Goal: Task Accomplishment & Management: Manage account settings

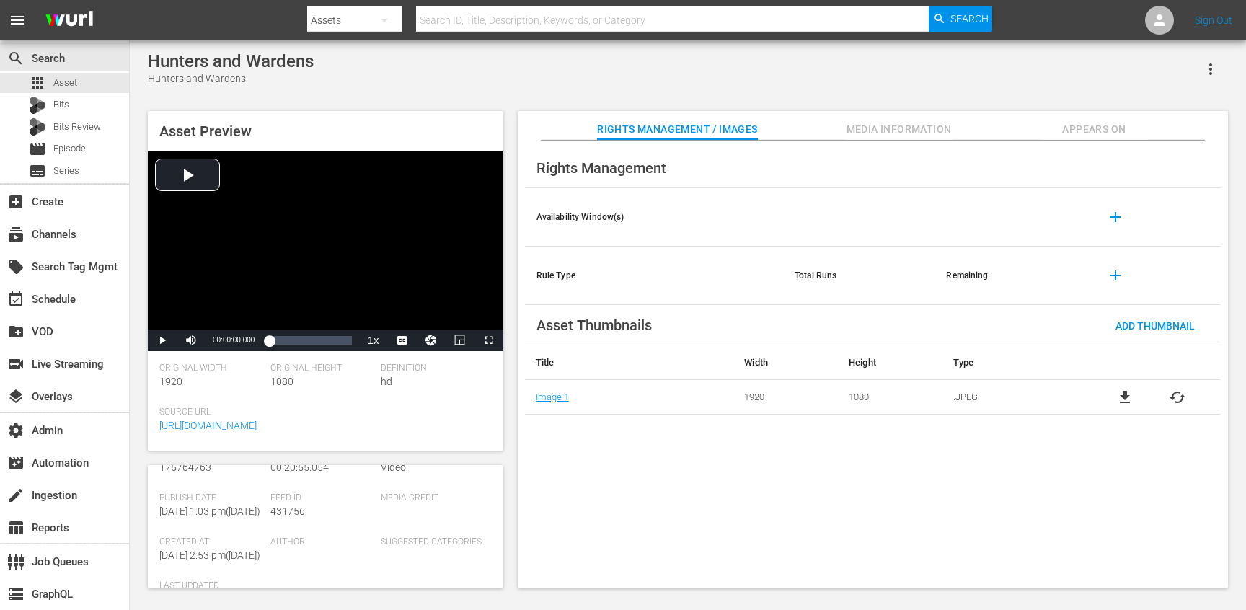
scroll to position [152, 0]
click at [293, 496] on span "431755" at bounding box center [287, 493] width 35 height 12
copy span "431755"
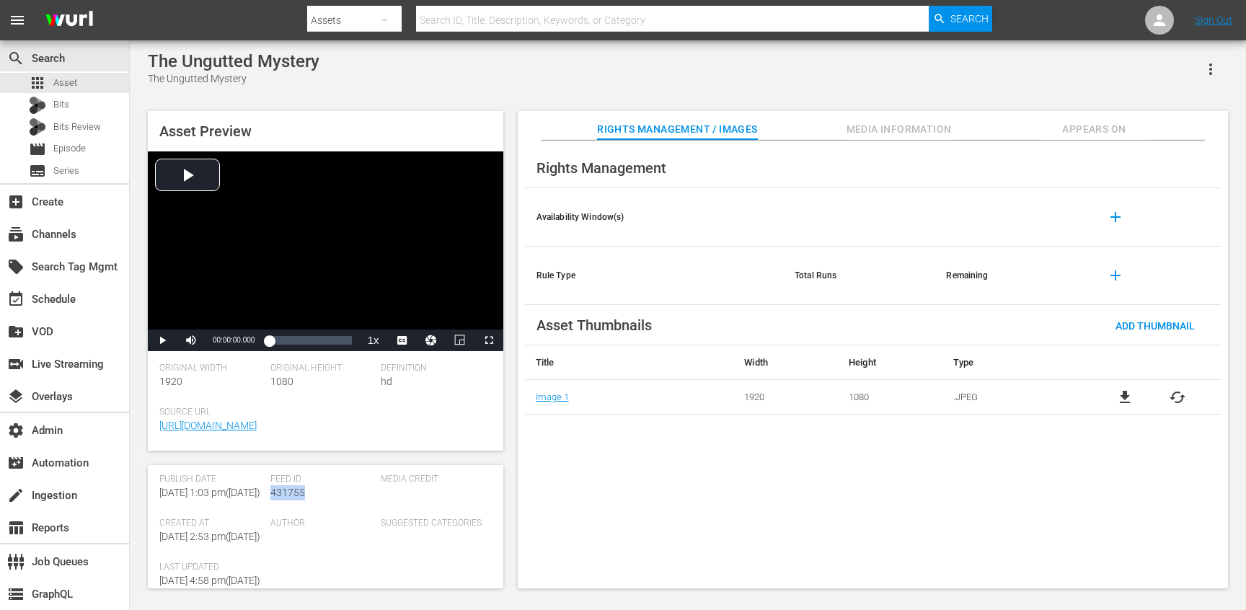
click at [1093, 132] on span "Appears On" at bounding box center [1094, 129] width 108 height 18
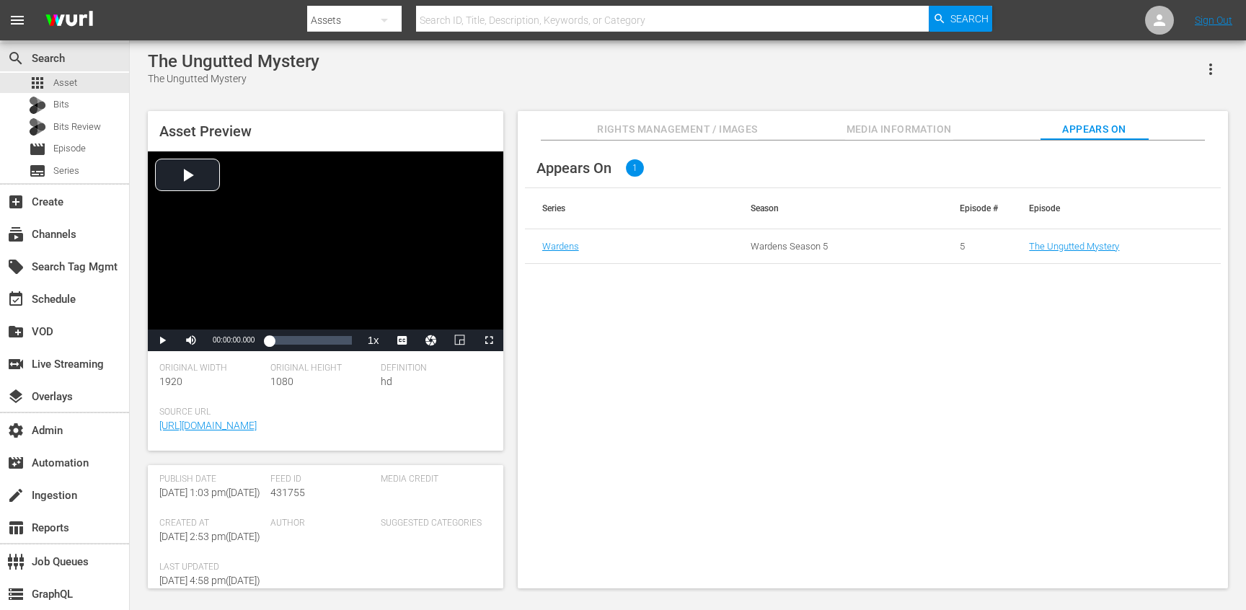
click at [1092, 253] on td "The Ungutted Mystery" at bounding box center [1116, 246] width 209 height 35
click at [1086, 249] on link "The Ungutted Mystery" at bounding box center [1074, 246] width 90 height 11
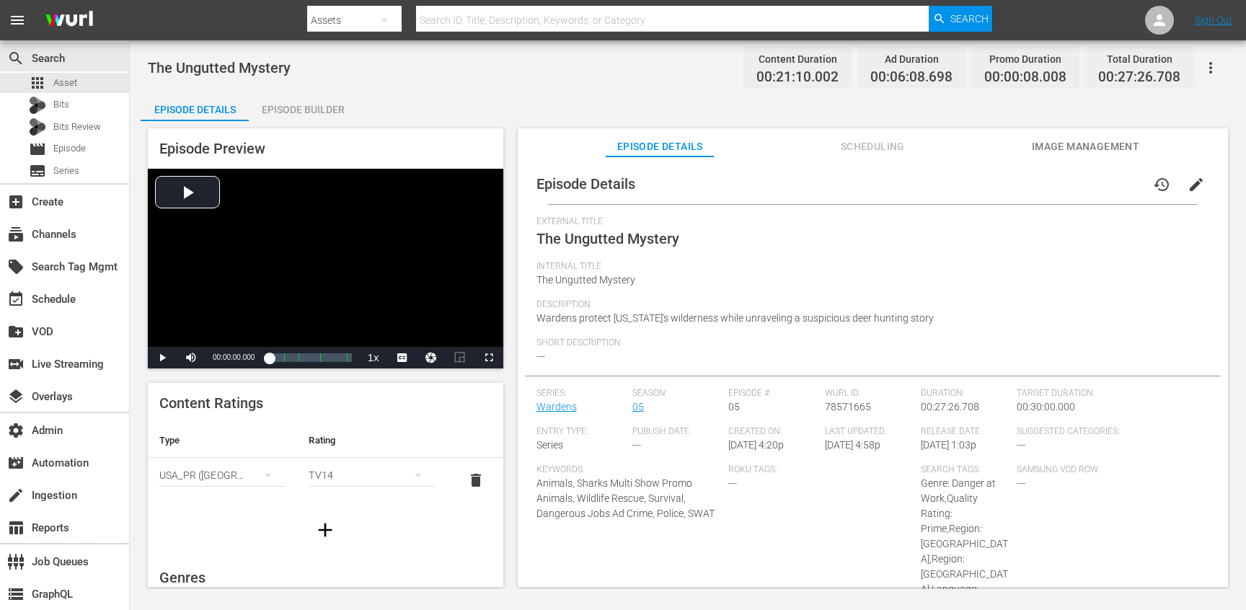
click at [842, 151] on span "Scheduling" at bounding box center [872, 147] width 108 height 18
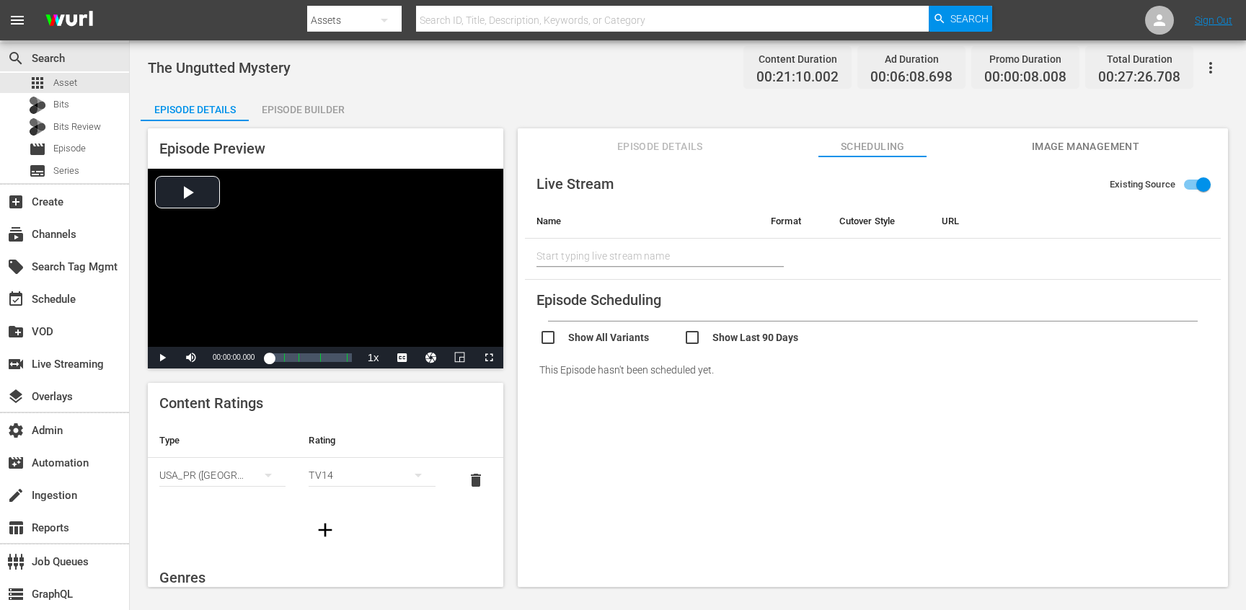
click at [545, 337] on input "checkbox" at bounding box center [611, 339] width 144 height 21
checkbox input "true"
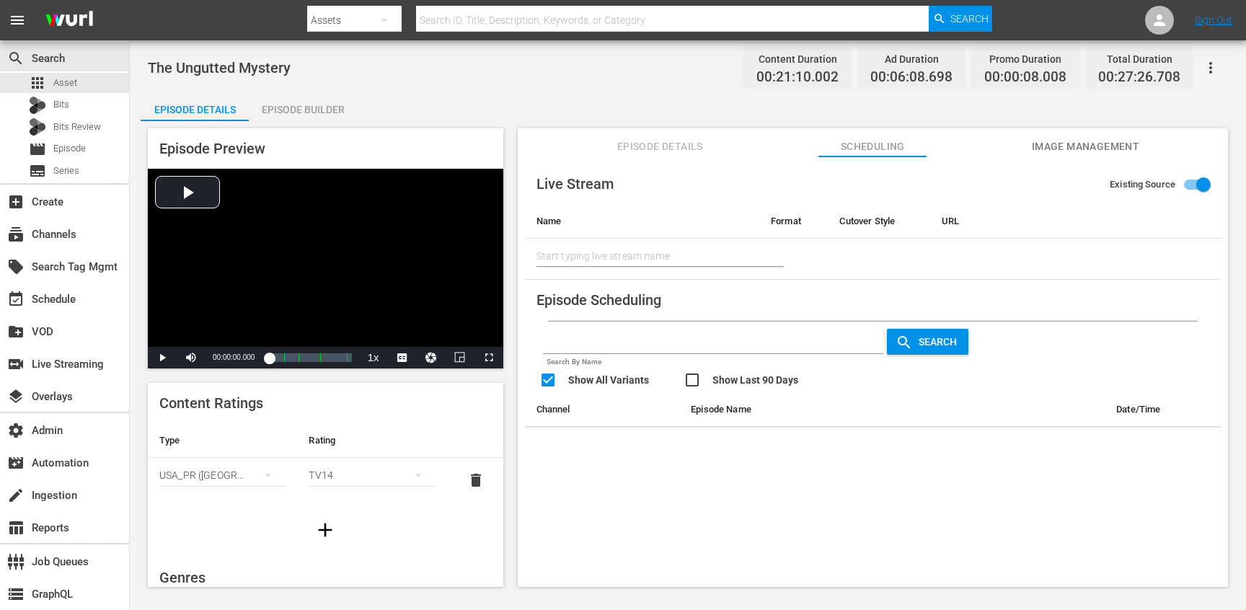
click at [691, 376] on input "checkbox" at bounding box center [756, 381] width 144 height 21
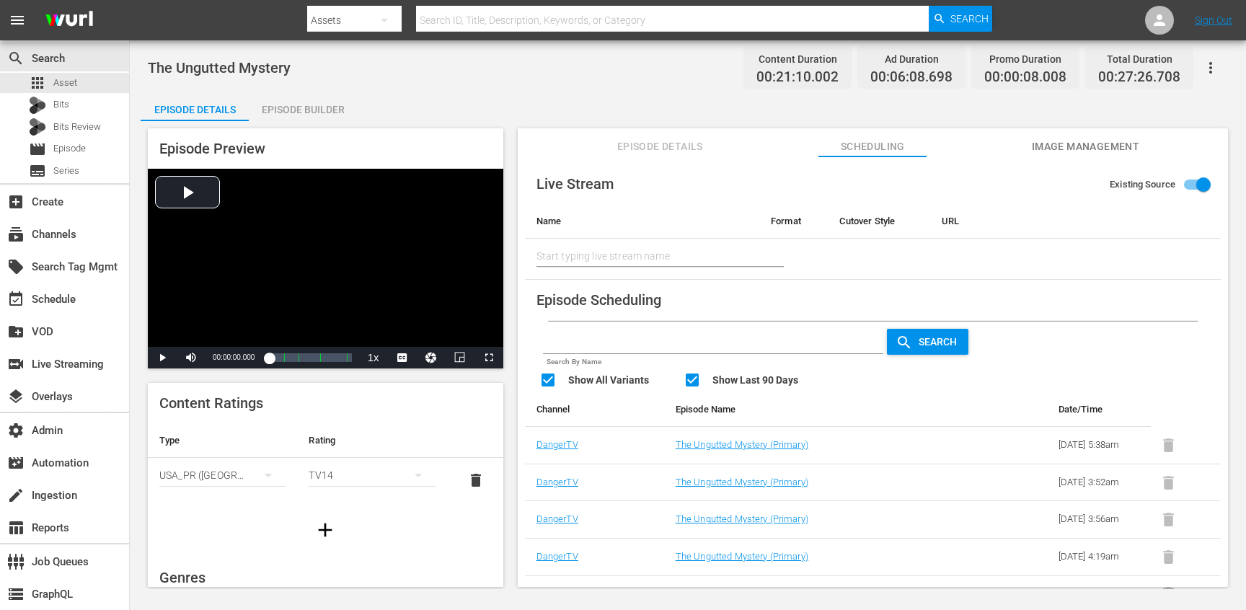
click at [692, 379] on input "checkbox" at bounding box center [756, 381] width 144 height 21
checkbox input "false"
